Goal: Task Accomplishment & Management: Complete application form

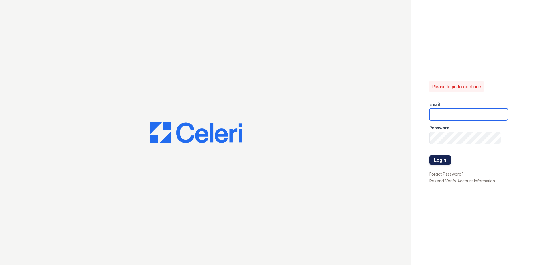
type input "renewnottingham@trinity-pm.com"
click at [438, 159] on button "Login" at bounding box center [441, 159] width 22 height 9
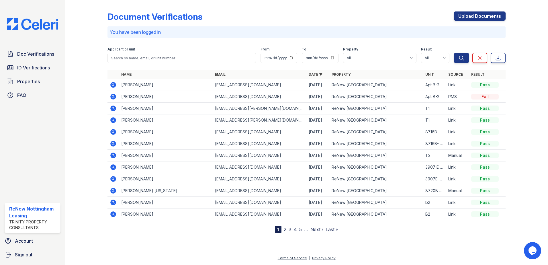
click at [113, 85] on icon at bounding box center [112, 84] width 1 height 1
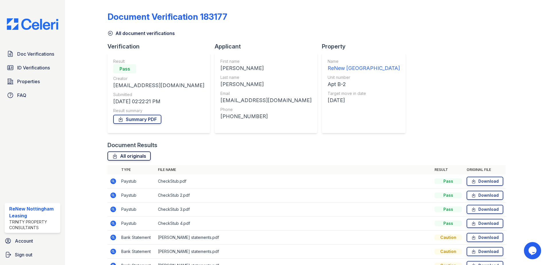
click at [124, 158] on link "All originals" at bounding box center [129, 155] width 43 height 9
click at [542, 83] on div "Document Verification 183177 All document verifications Verification Result Pas…" at bounding box center [306, 132] width 483 height 265
click at [130, 118] on link "Summary PDF" at bounding box center [137, 119] width 48 height 9
click at [110, 32] on icon at bounding box center [111, 33] width 6 height 6
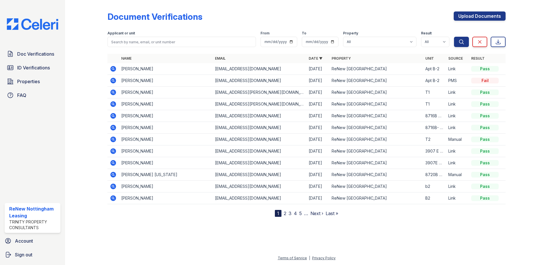
click at [114, 81] on icon at bounding box center [113, 81] width 6 height 6
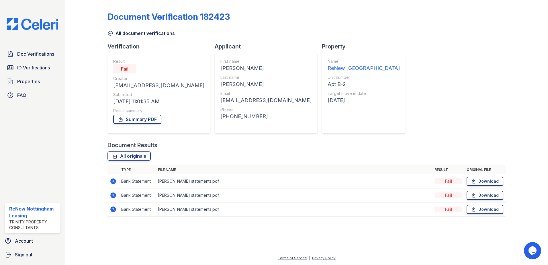
click at [109, 34] on icon at bounding box center [111, 33] width 6 height 6
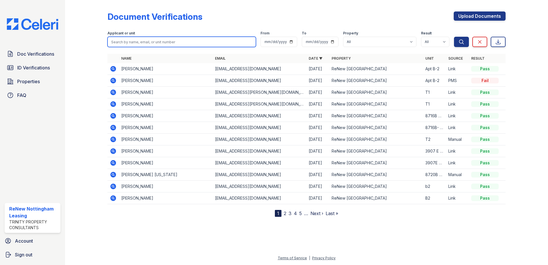
click at [154, 42] on input "search" at bounding box center [182, 42] width 149 height 10
type input "bennie"
click at [454, 37] on button "Search" at bounding box center [461, 42] width 15 height 10
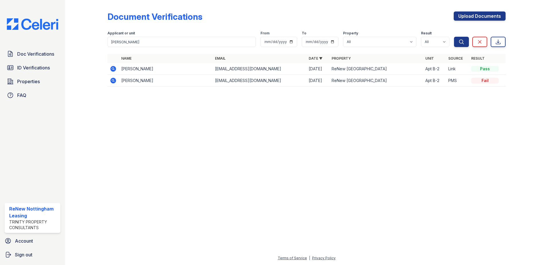
click at [112, 68] on icon at bounding box center [113, 68] width 7 height 7
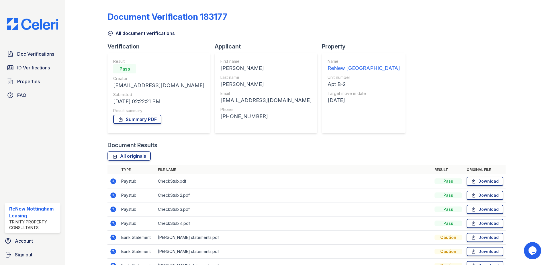
click at [112, 33] on icon at bounding box center [111, 33] width 6 height 6
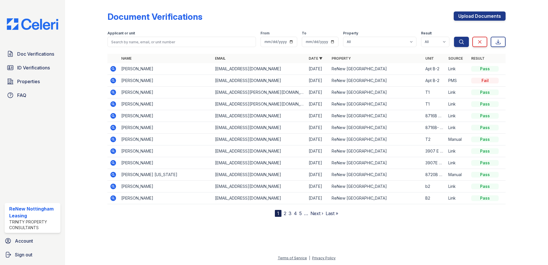
click at [113, 82] on icon at bounding box center [113, 81] width 6 height 6
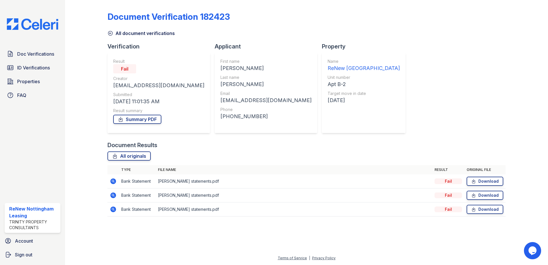
click at [113, 34] on icon at bounding box center [111, 33] width 6 height 6
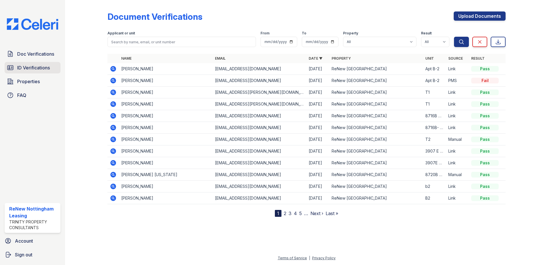
click at [38, 69] on span "ID Verifications" at bounding box center [33, 67] width 33 height 7
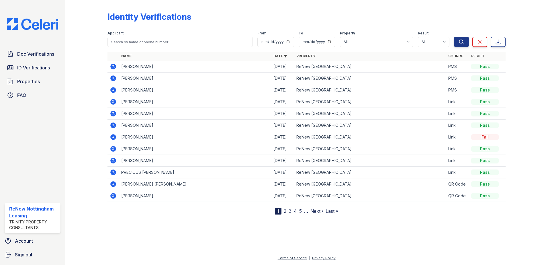
click at [115, 79] on icon at bounding box center [113, 78] width 6 height 6
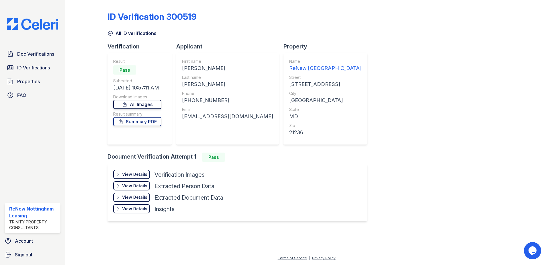
click at [148, 106] on link "All Images" at bounding box center [137, 104] width 48 height 9
click at [541, 202] on div "ID Verification 300519 All ID verifications Verification Result Pass Submitted …" at bounding box center [306, 132] width 483 height 265
click at [25, 81] on span "Properties" at bounding box center [28, 81] width 23 height 7
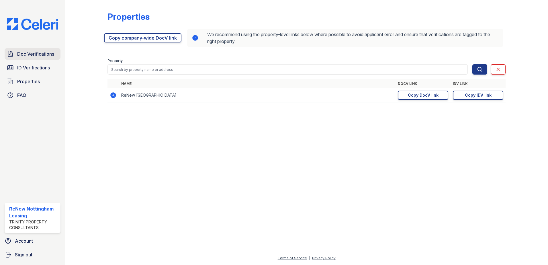
click at [30, 51] on span "Doc Verifications" at bounding box center [35, 53] width 37 height 7
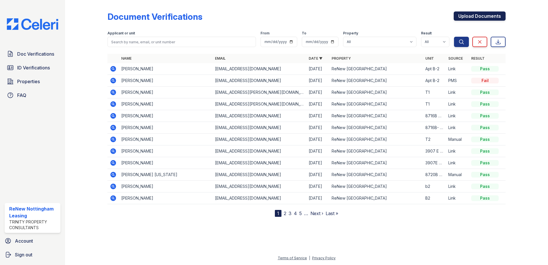
click at [478, 14] on link "Upload Documents" at bounding box center [480, 15] width 52 height 9
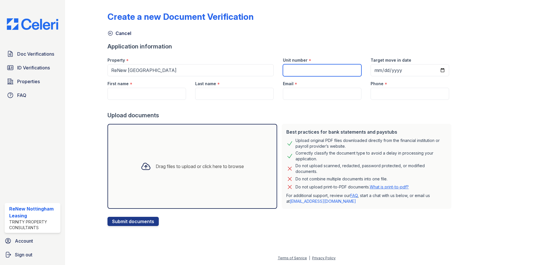
click at [342, 71] on input "Unit number" at bounding box center [322, 70] width 79 height 12
type input "3H B-2"
click at [316, 98] on input "Email" at bounding box center [322, 94] width 79 height 12
click at [145, 89] on input "First name" at bounding box center [147, 94] width 79 height 12
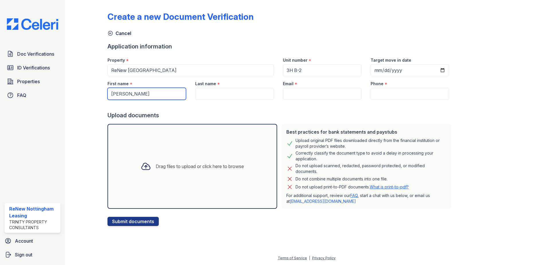
type input "[PERSON_NAME]"
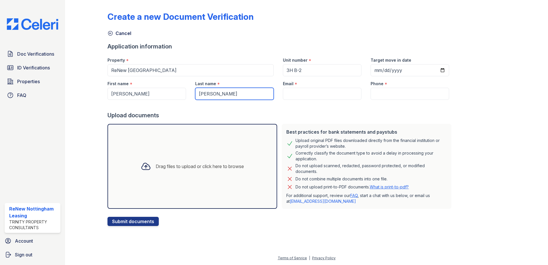
type input "[PERSON_NAME]"
paste input "[EMAIL_ADDRESS][DOMAIN_NAME]"
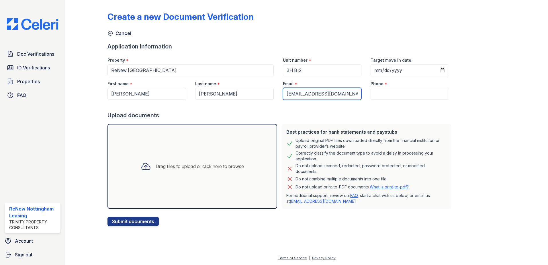
type input "[EMAIL_ADDRESS][DOMAIN_NAME]"
click at [384, 90] on input "Phone" at bounding box center [410, 94] width 79 height 12
paste input "(443) 603-6725"
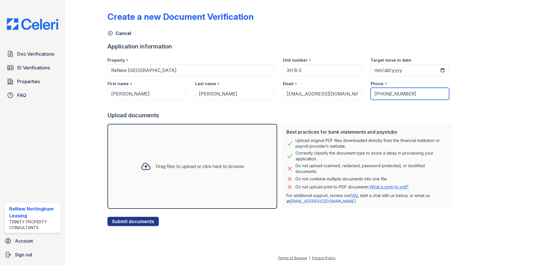
type input "(443) 603-6725"
click at [157, 162] on div "Drag files to upload or click here to browse" at bounding box center [192, 166] width 112 height 19
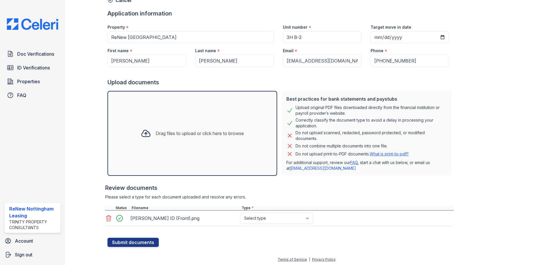
scroll to position [34, 0]
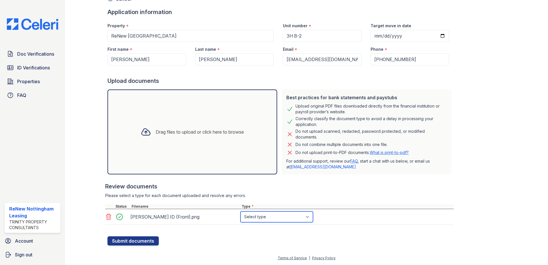
click at [304, 214] on select "Select type Paystub Bank Statement Offer Letter Tax Documents Benefit Award Let…" at bounding box center [277, 216] width 73 height 11
click at [109, 215] on icon at bounding box center [108, 217] width 5 height 6
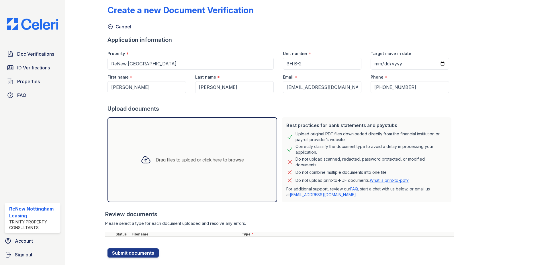
scroll to position [0, 0]
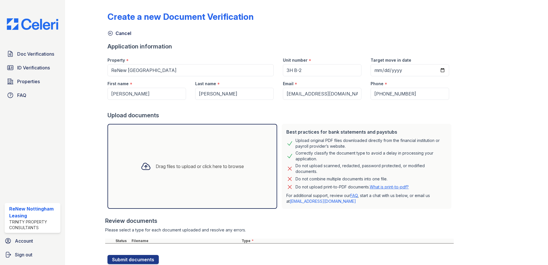
click at [115, 32] on link "Cancel" at bounding box center [120, 33] width 24 height 7
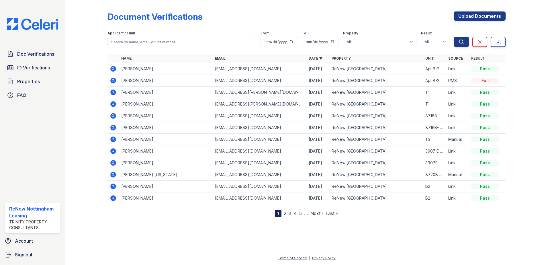
click at [112, 70] on icon at bounding box center [113, 69] width 6 height 6
